Goal: Task Accomplishment & Management: Use online tool/utility

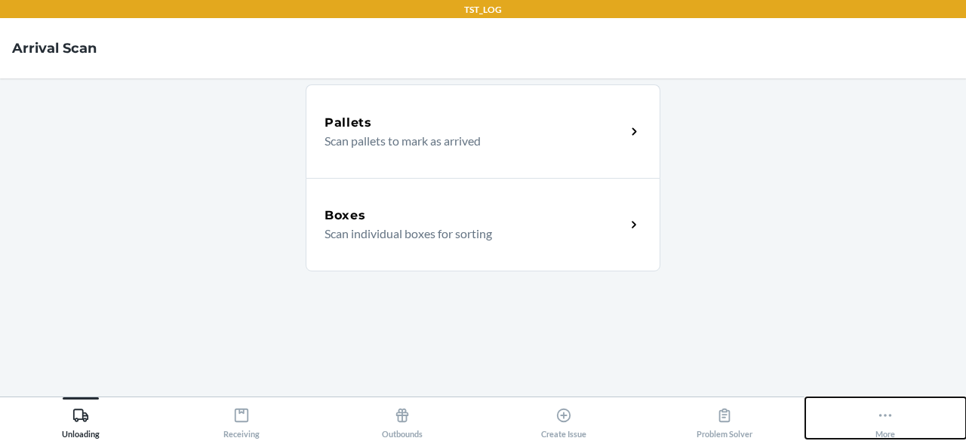
click at [886, 417] on icon at bounding box center [885, 415] width 17 height 17
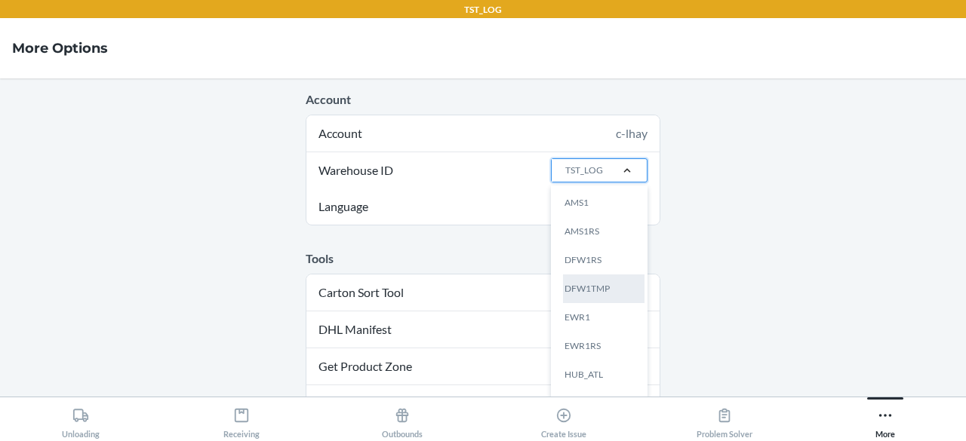
click at [579, 292] on div "DFW1TMP" at bounding box center [603, 289] width 81 height 29
click at [565, 177] on input "Warehouse ID option DFW1TMP focused, 4 of 25. 25 results available. Use Up and …" at bounding box center [565, 171] width 2 height 14
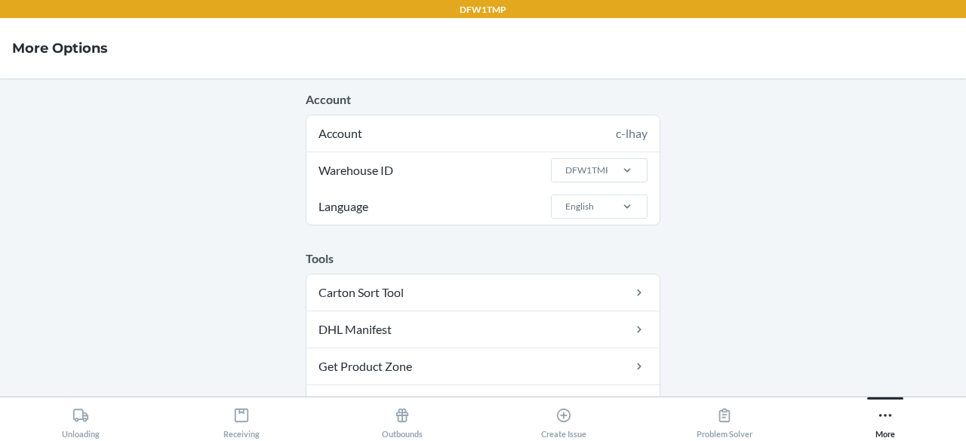
click at [748, 224] on main "Account Account c-lhay Warehouse ID DFW1TMP Language English Tools Carton Sort …" at bounding box center [483, 237] width 966 height 318
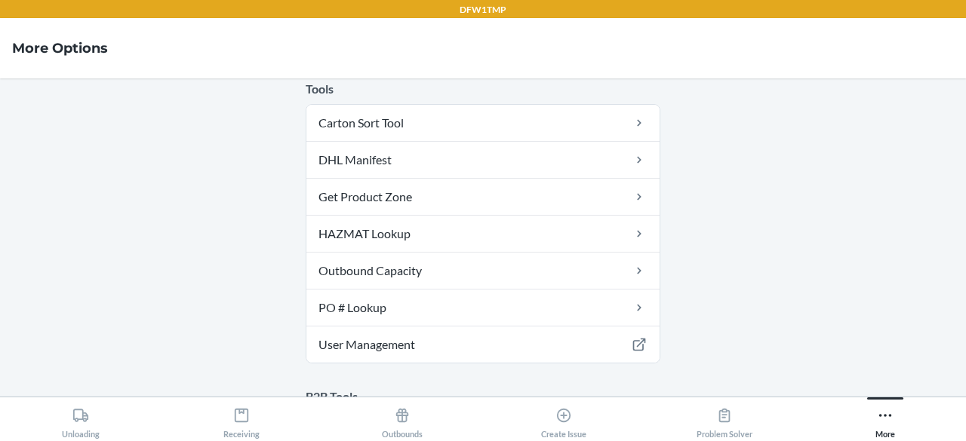
scroll to position [226, 0]
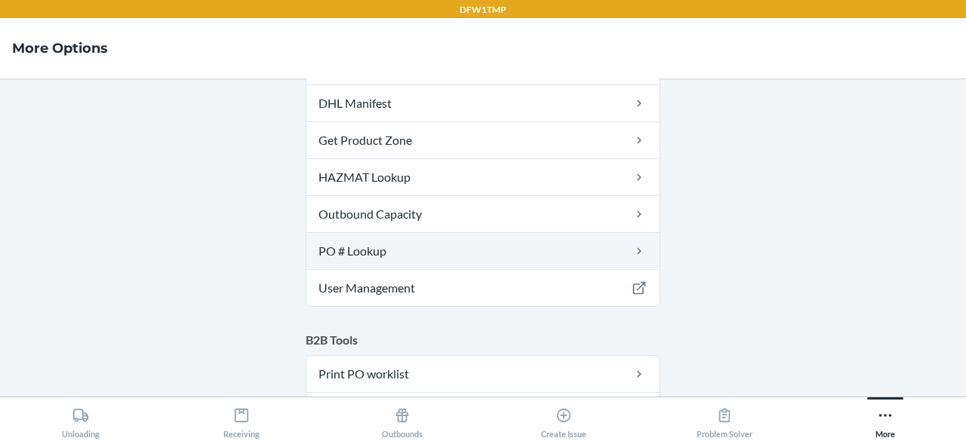
click at [576, 257] on link "PO # Lookup" at bounding box center [482, 251] width 353 height 36
